Goal: Communication & Community: Answer question/provide support

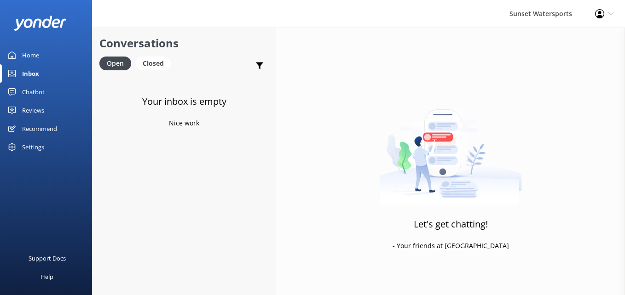
click at [150, 57] on div "Closed" at bounding box center [153, 64] width 35 height 14
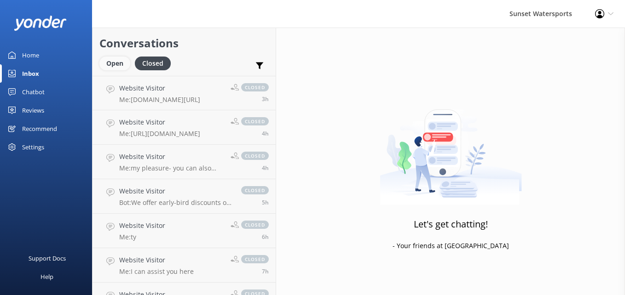
click at [110, 63] on div "Open" at bounding box center [114, 64] width 31 height 14
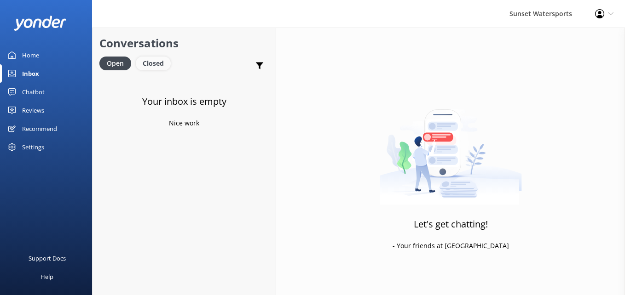
click at [149, 60] on div "Closed" at bounding box center [153, 64] width 35 height 14
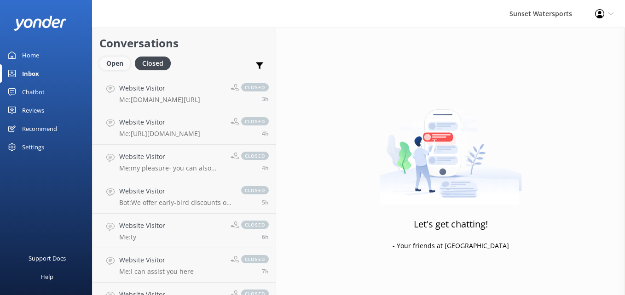
click at [109, 59] on div "Open" at bounding box center [114, 64] width 31 height 14
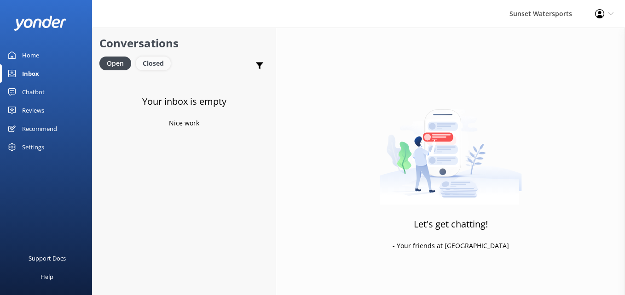
click at [152, 57] on div "Closed" at bounding box center [153, 64] width 35 height 14
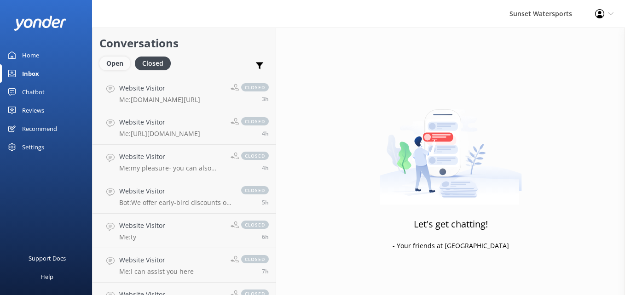
click at [120, 65] on div "Open" at bounding box center [114, 64] width 31 height 14
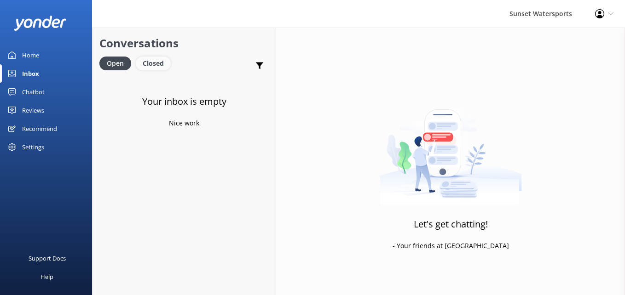
click at [161, 61] on div "Closed" at bounding box center [153, 64] width 35 height 14
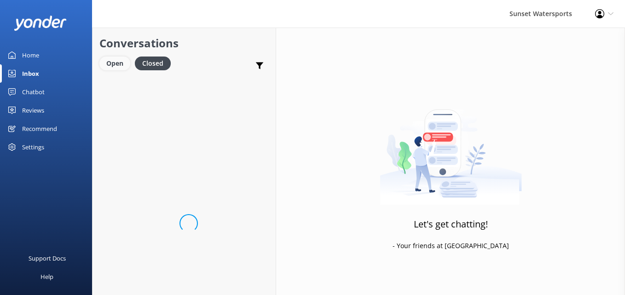
click at [118, 61] on div "Open" at bounding box center [114, 64] width 31 height 14
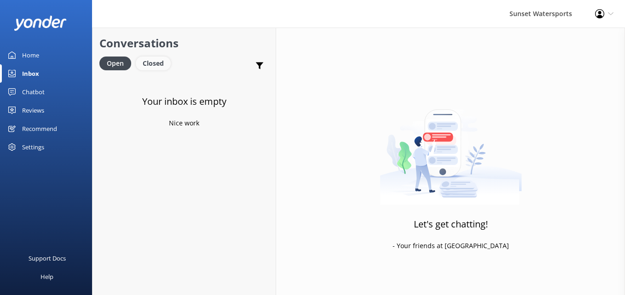
click at [143, 62] on div "Closed" at bounding box center [153, 64] width 35 height 14
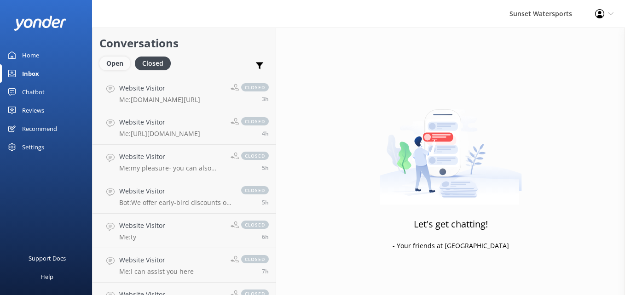
click at [115, 64] on div "Open" at bounding box center [114, 64] width 31 height 14
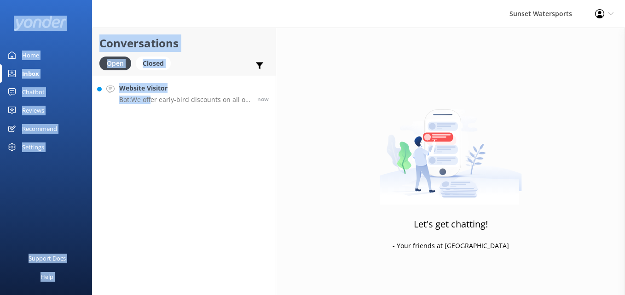
drag, startPoint x: 0, startPoint y: 16, endPoint x: 153, endPoint y: 102, distance: 175.7
click at [153, 102] on div "Sunset Watersports Profile Settings Logout Home Inbox Chatbot Content Products …" at bounding box center [312, 162] width 625 height 268
drag, startPoint x: 153, startPoint y: 102, endPoint x: 210, endPoint y: 98, distance: 56.7
click at [210, 98] on p "Bot: We offer early-bird discounts on all of our morning trips! When you book d…" at bounding box center [184, 100] width 131 height 8
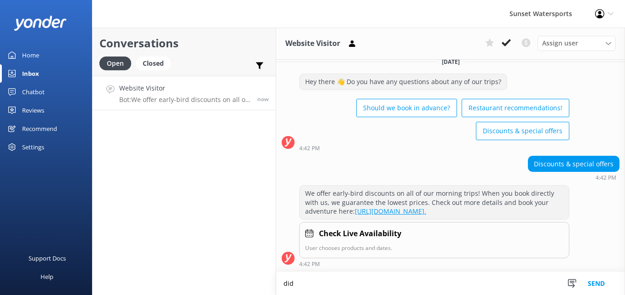
scroll to position [19, 0]
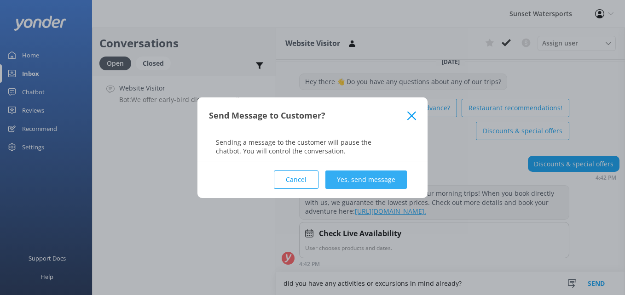
type textarea "did you have any activities or excursions in mind already?"
click at [361, 181] on button "Yes, send message" at bounding box center [365, 180] width 81 height 18
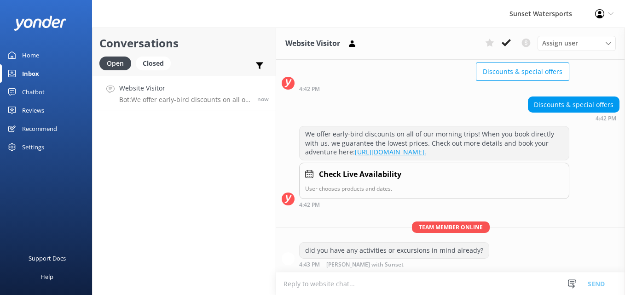
scroll to position [79, 0]
click at [322, 287] on textarea at bounding box center [450, 284] width 349 height 23
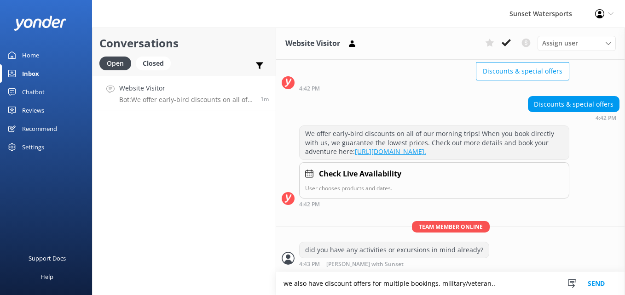
type textarea "we also have discount offers for multiple bookings, military/veteran.."
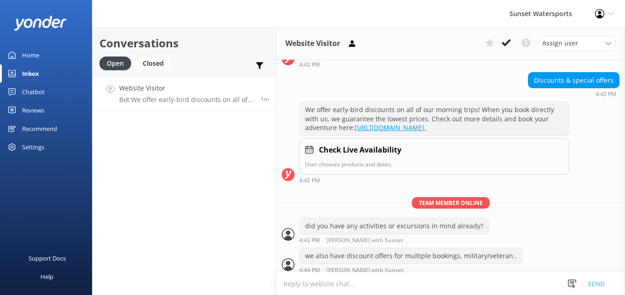
scroll to position [109, 0]
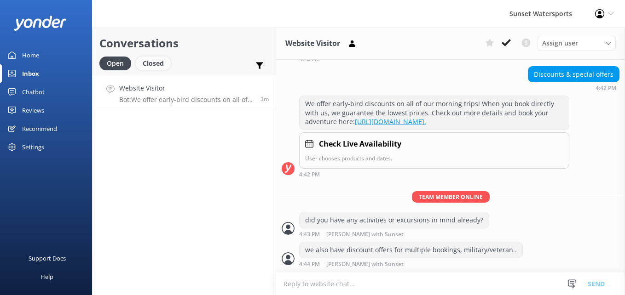
click at [161, 60] on div "Closed" at bounding box center [153, 64] width 35 height 14
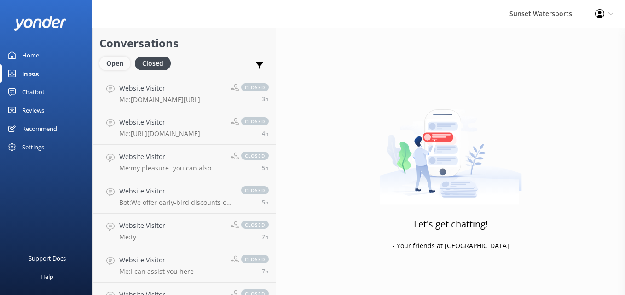
click at [111, 67] on div "Open" at bounding box center [114, 64] width 31 height 14
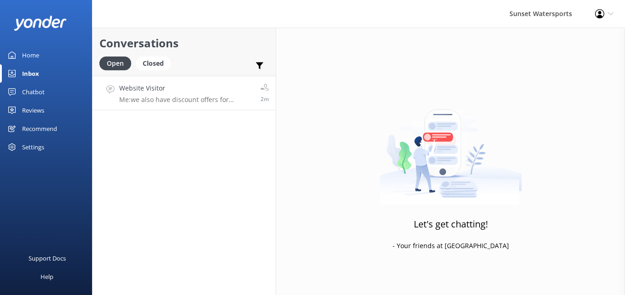
click at [225, 98] on p "Me: we also have discount offers for multiple bookings, military/veteran.." at bounding box center [186, 100] width 134 height 8
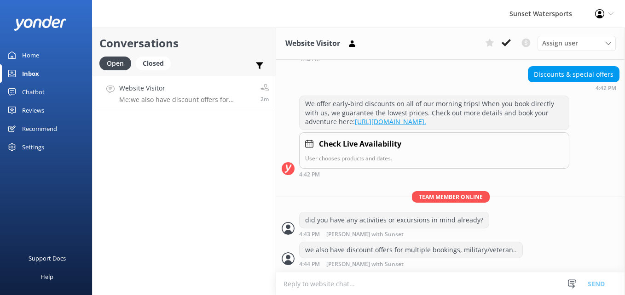
scroll to position [109, 0]
click at [509, 43] on icon at bounding box center [505, 42] width 9 height 9
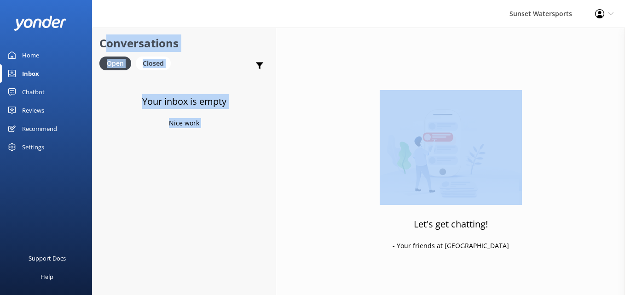
drag, startPoint x: 509, startPoint y: 43, endPoint x: 97, endPoint y: -26, distance: 417.8
click at [97, 0] on html "Sunset Watersports Profile Settings Logout Home Inbox Chatbot Content Products …" at bounding box center [312, 147] width 625 height 295
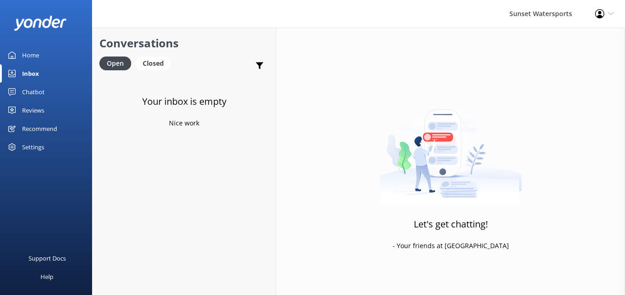
click at [200, 23] on div "Sunset Watersports Profile Settings Logout" at bounding box center [312, 14] width 625 height 28
click at [160, 63] on div "Closed" at bounding box center [153, 64] width 35 height 14
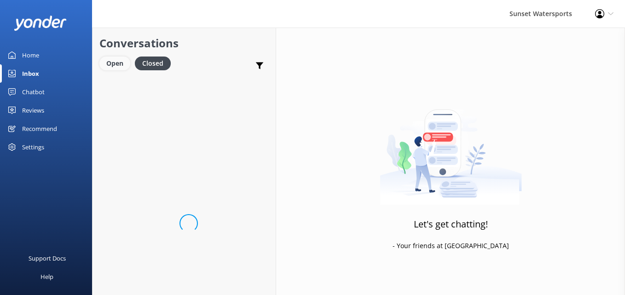
click at [118, 69] on div "Open" at bounding box center [114, 64] width 31 height 14
click at [118, 69] on div "Open" at bounding box center [115, 64] width 32 height 14
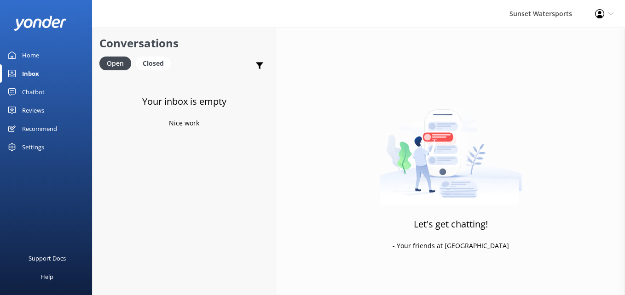
click at [596, 15] on icon at bounding box center [599, 13] width 9 height 9
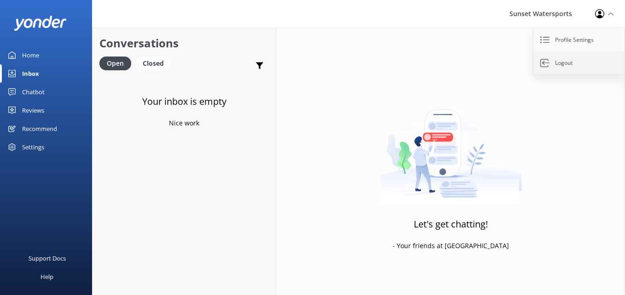
click at [565, 64] on link "Logout" at bounding box center [579, 63] width 92 height 23
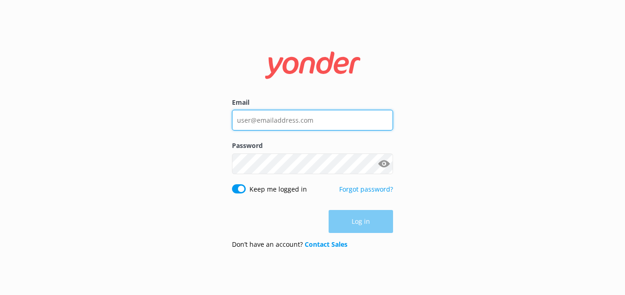
type input "[EMAIL_ADDRESS][DOMAIN_NAME]"
